Goal: Register for event/course

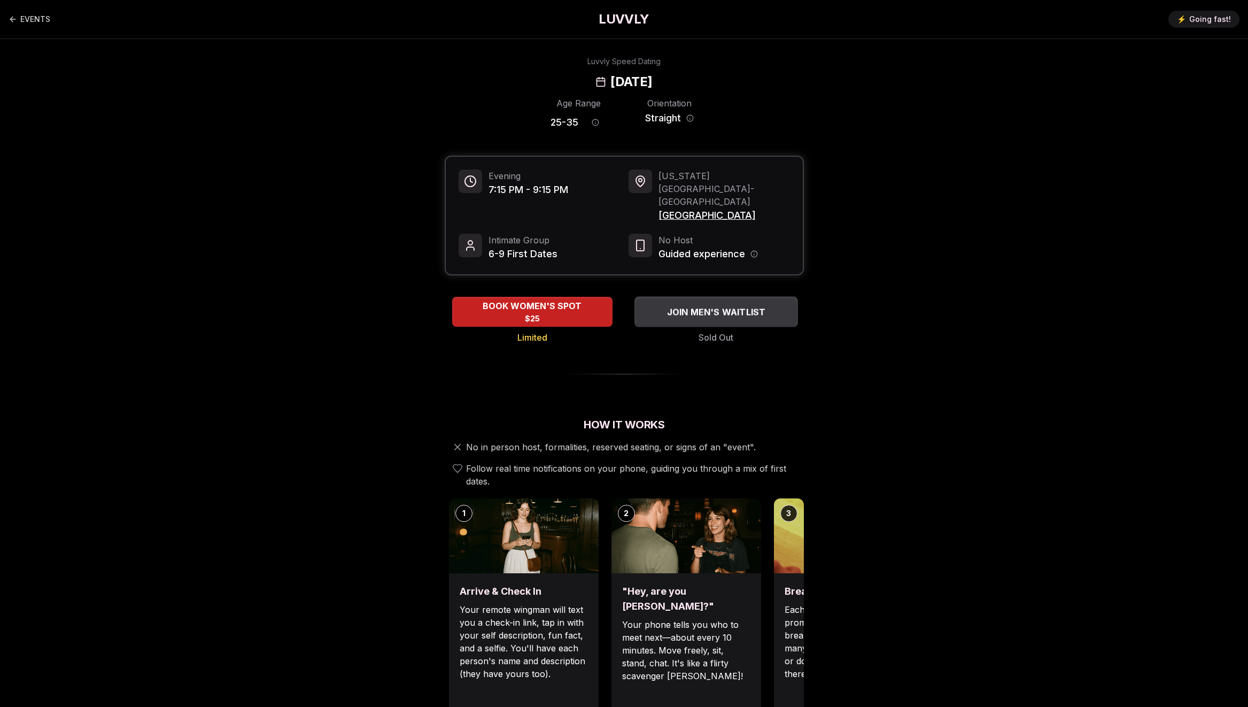
click at [743, 305] on span "JOIN MEN'S WAITLIST" at bounding box center [715, 311] width 103 height 13
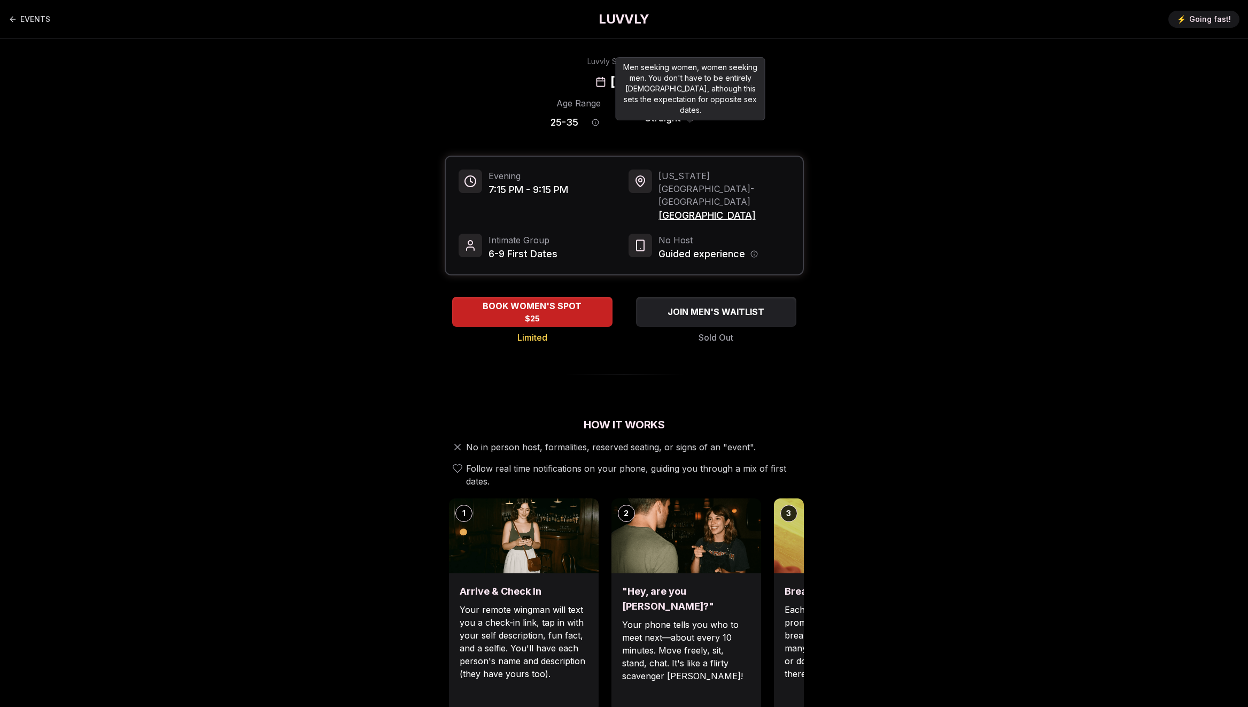
click at [691, 117] on icon "Orientation information" at bounding box center [689, 117] width 7 height 7
